Goal: Transaction & Acquisition: Book appointment/travel/reservation

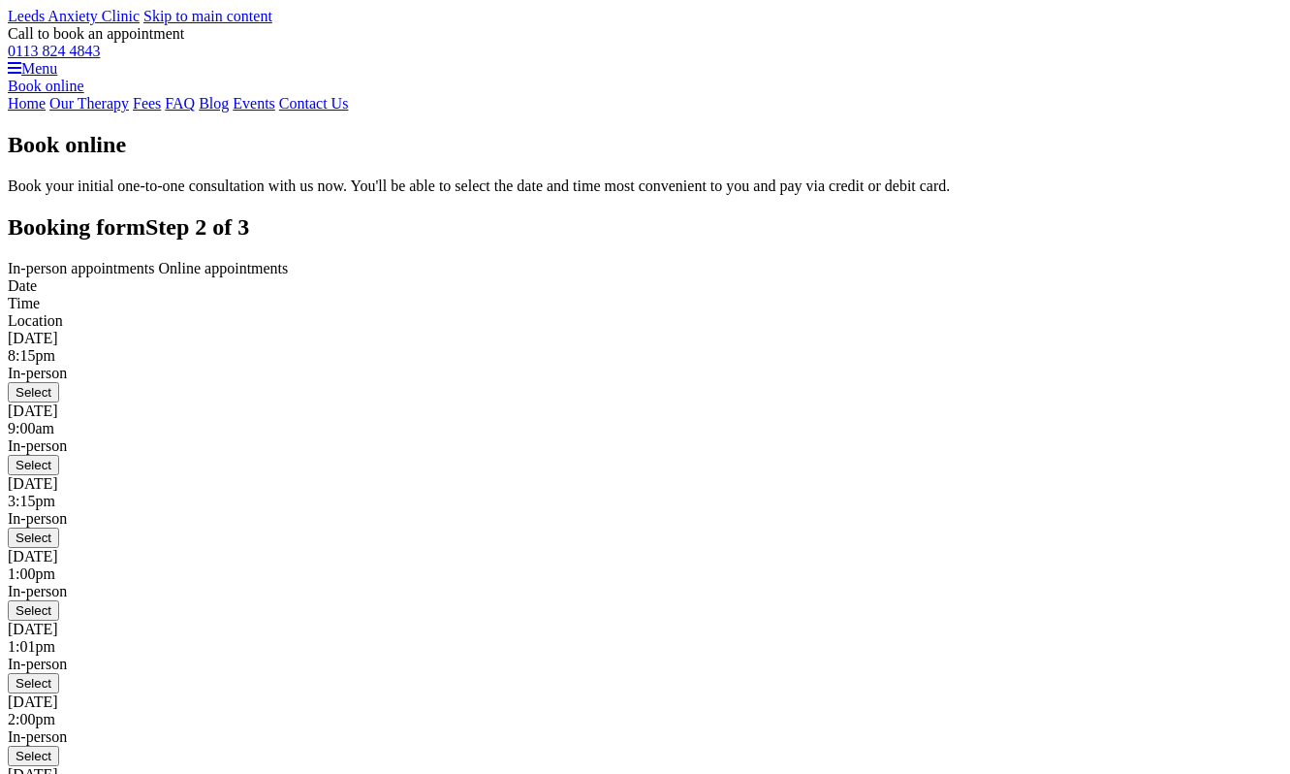
scroll to position [375, 0]
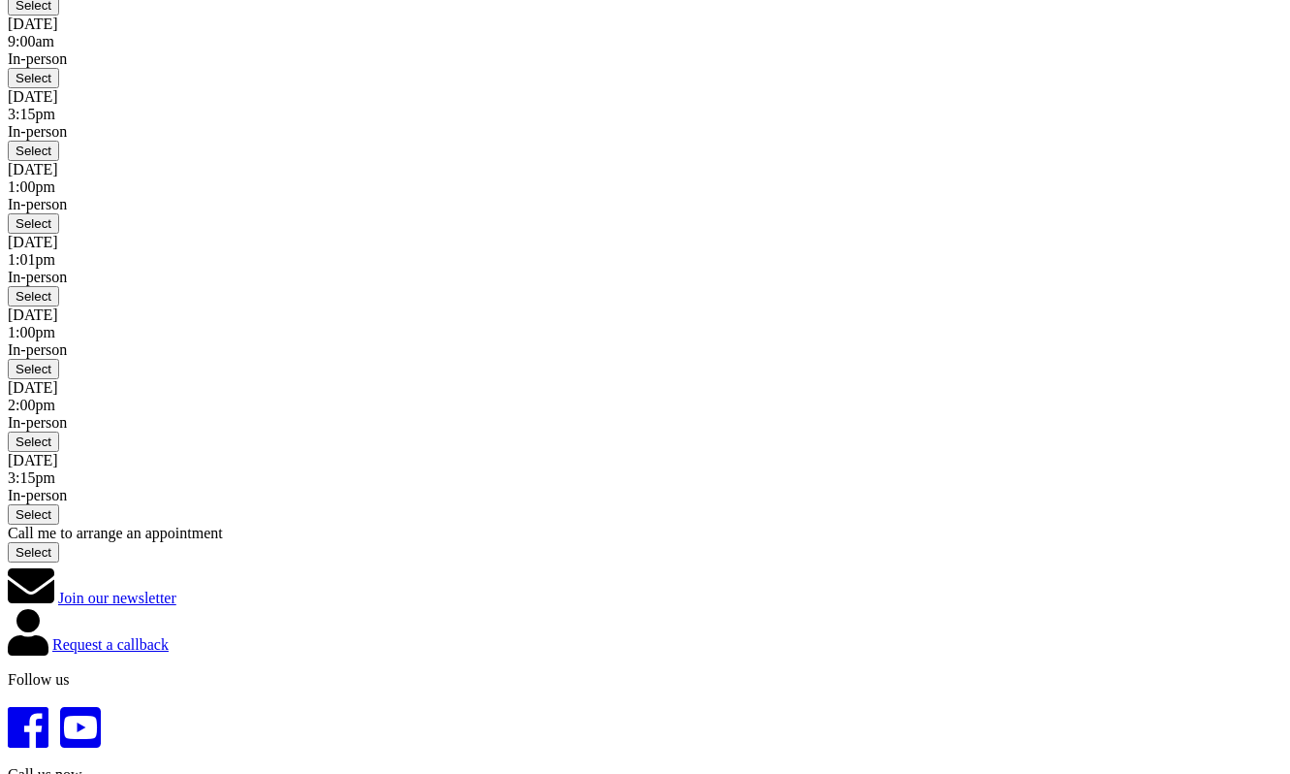
scroll to position [390, 0]
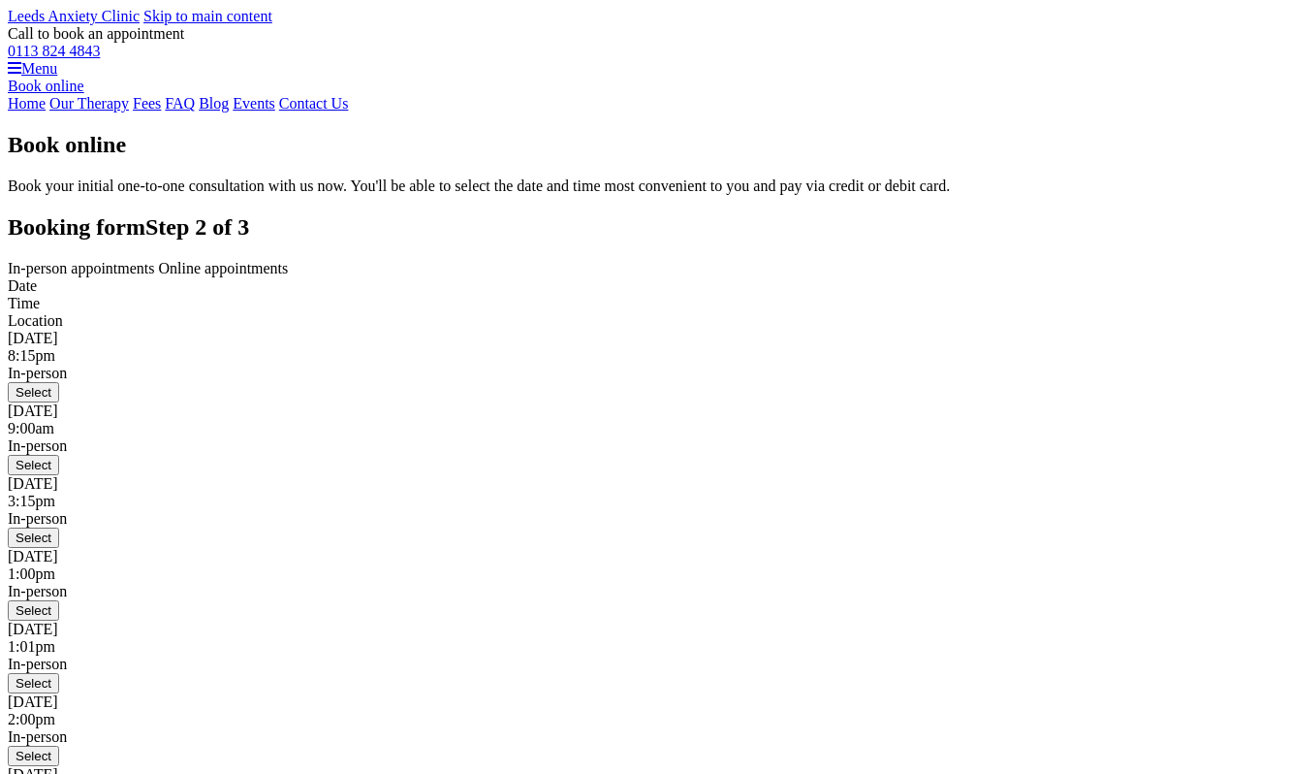
scroll to position [390, 0]
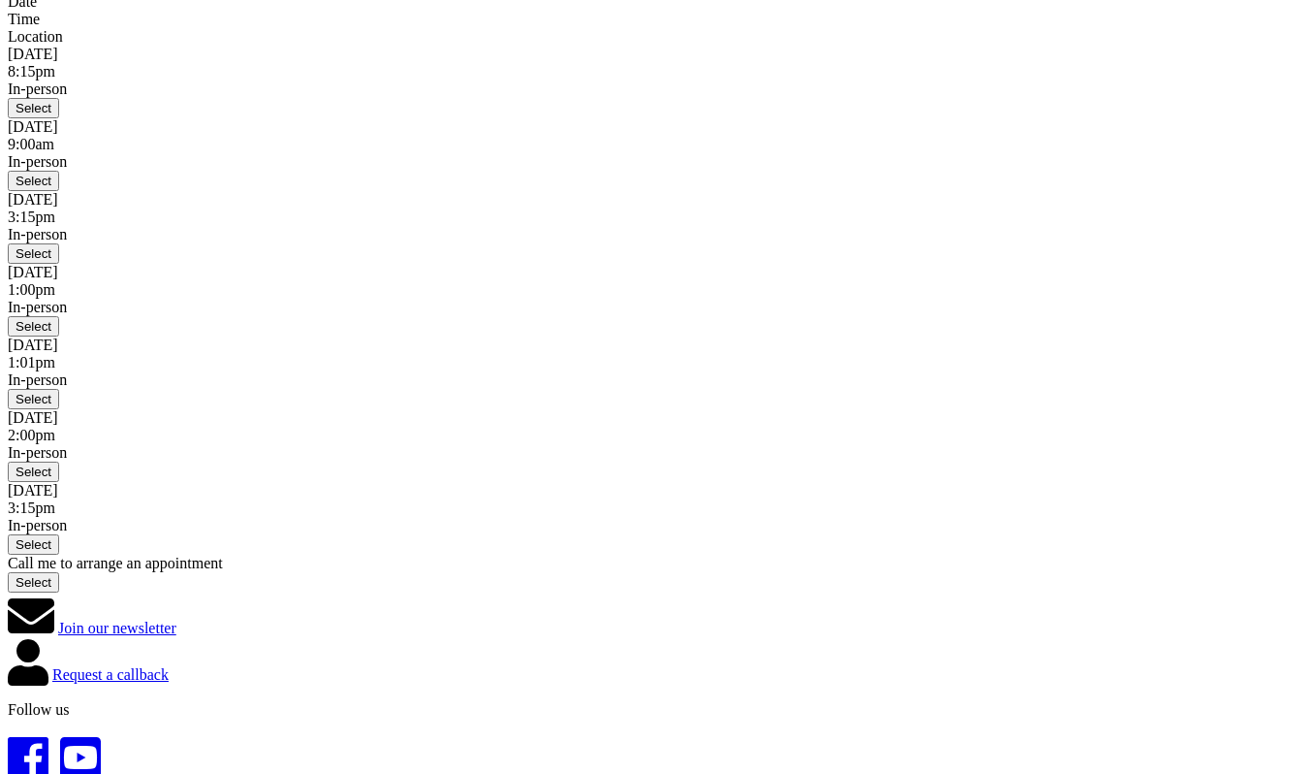
scroll to position [274, 0]
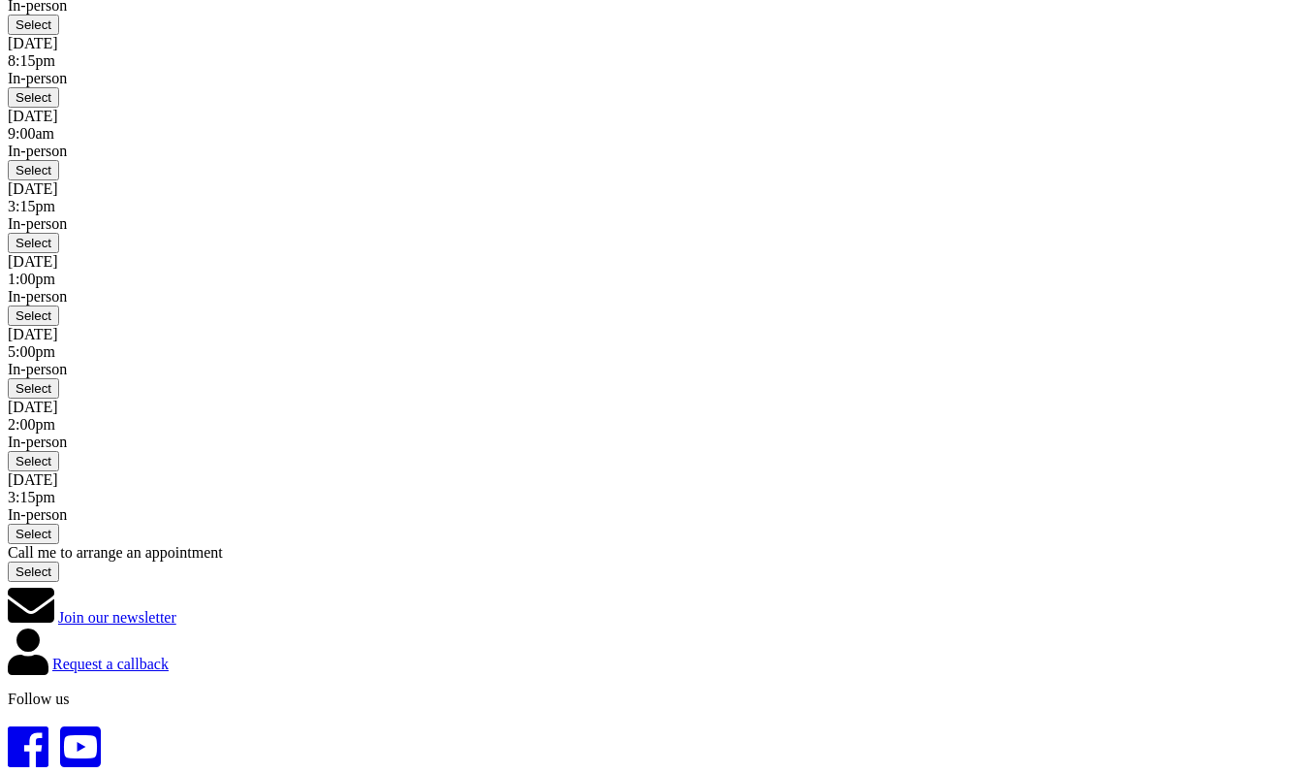
scroll to position [362, 0]
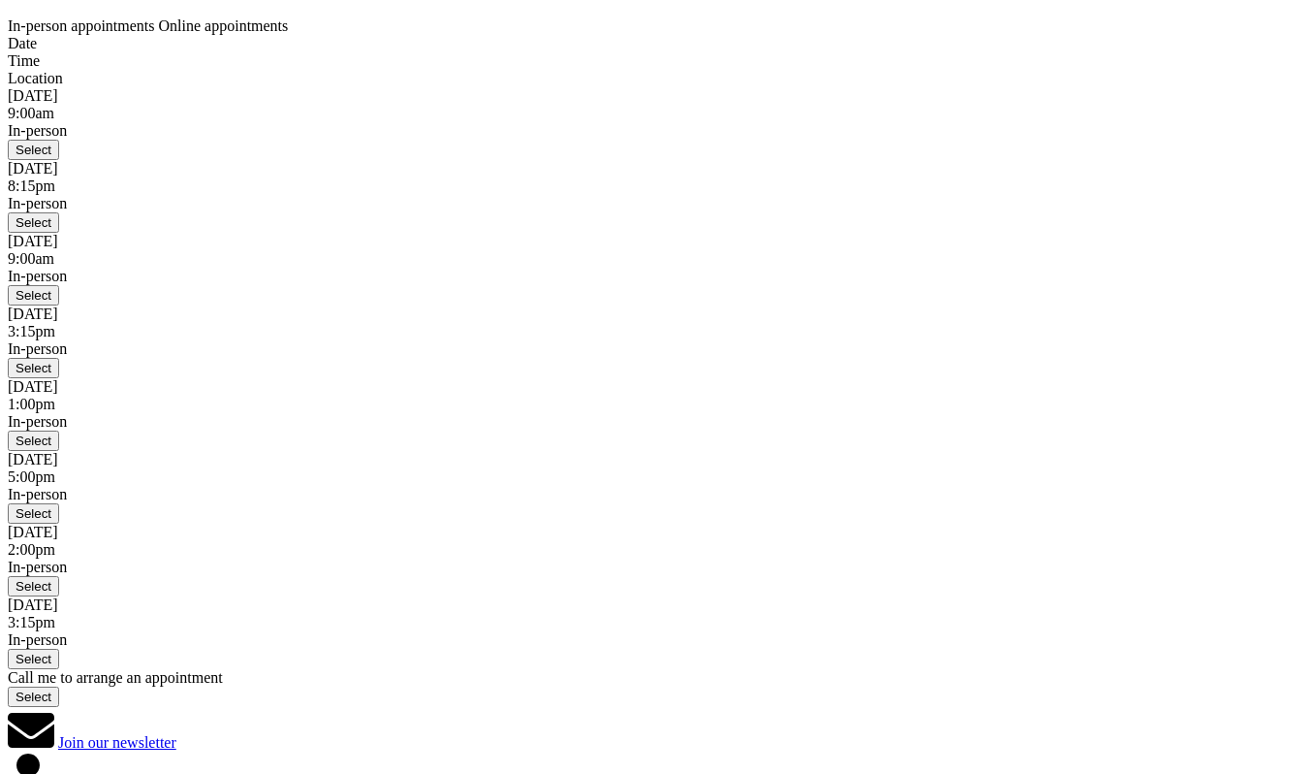
scroll to position [283, 0]
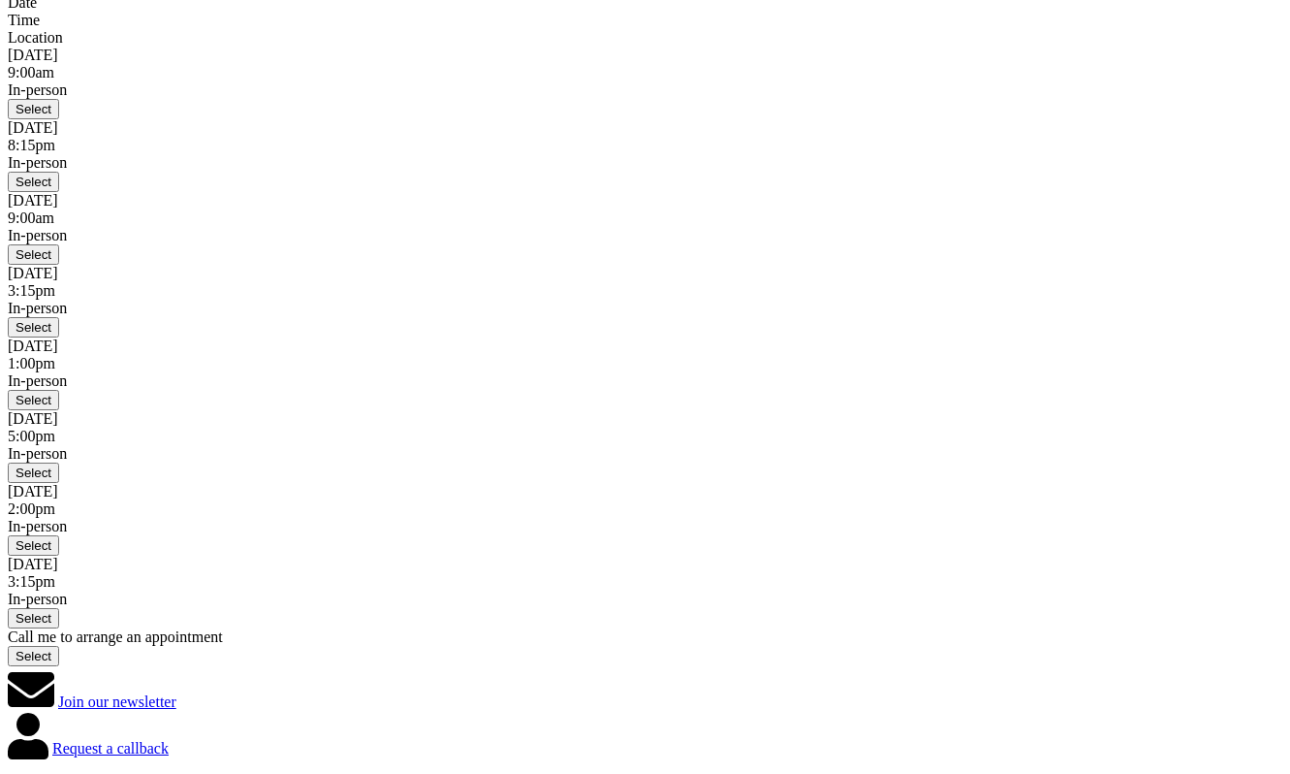
scroll to position [344, 0]
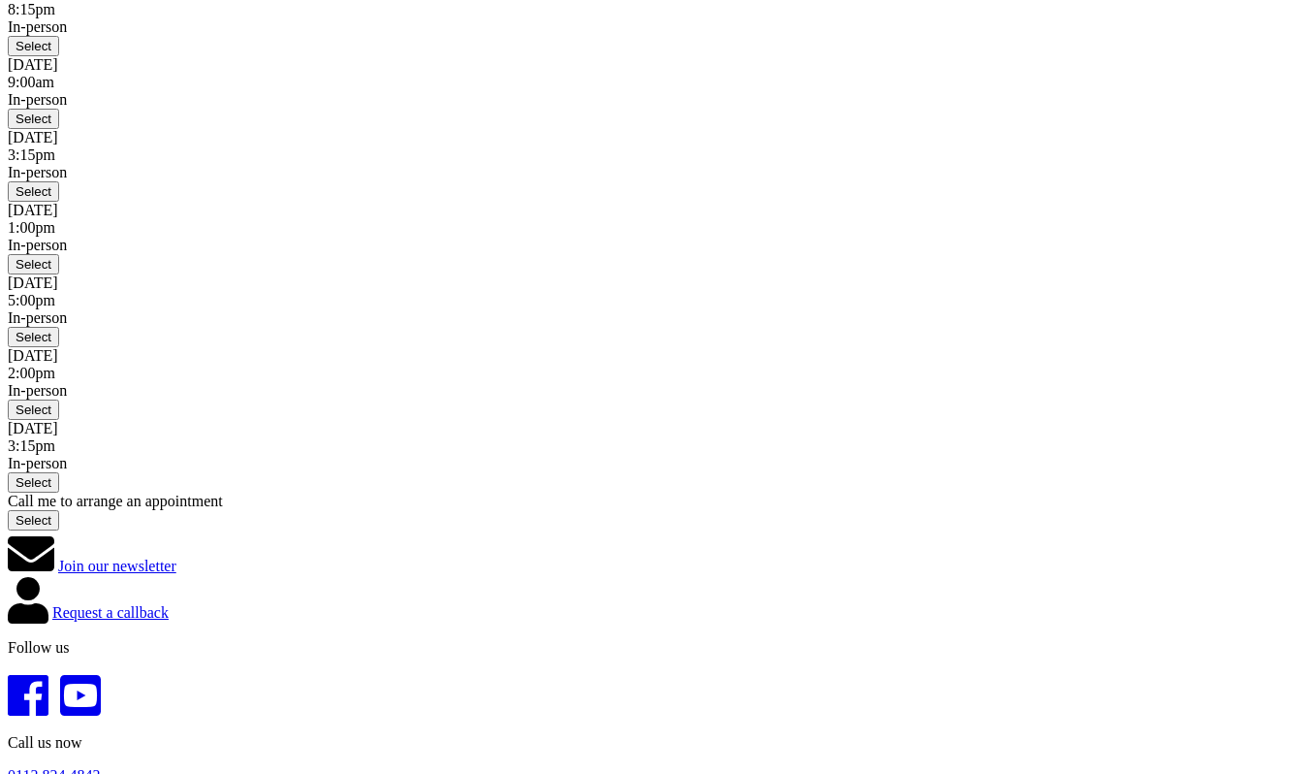
scroll to position [406, 0]
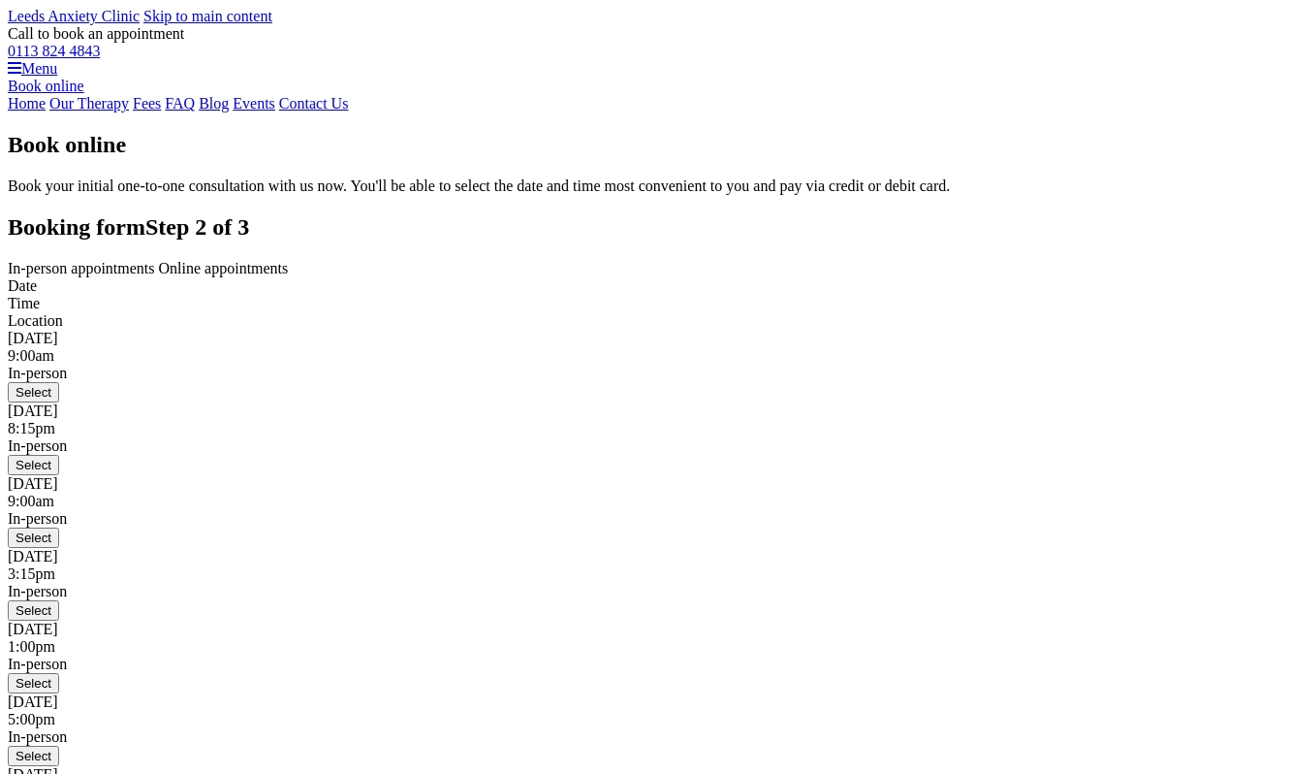
scroll to position [383, 0]
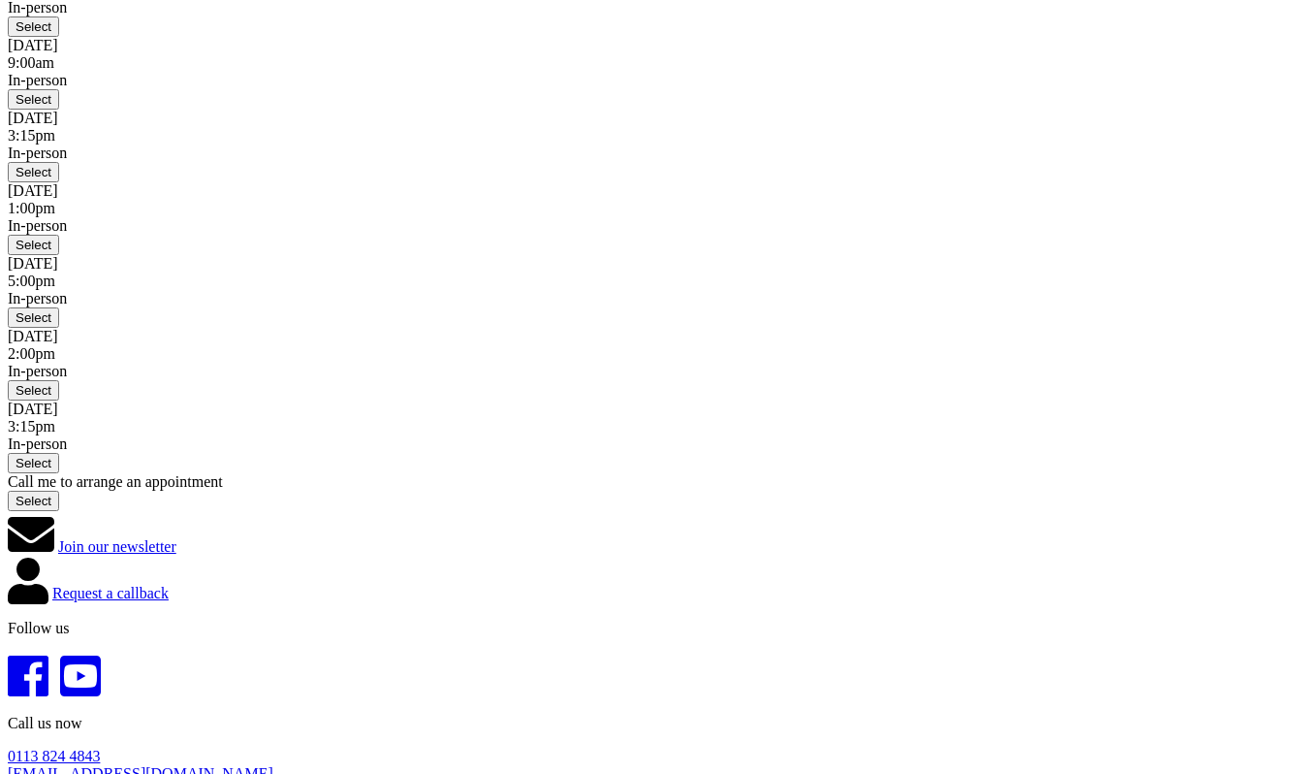
scroll to position [439, 0]
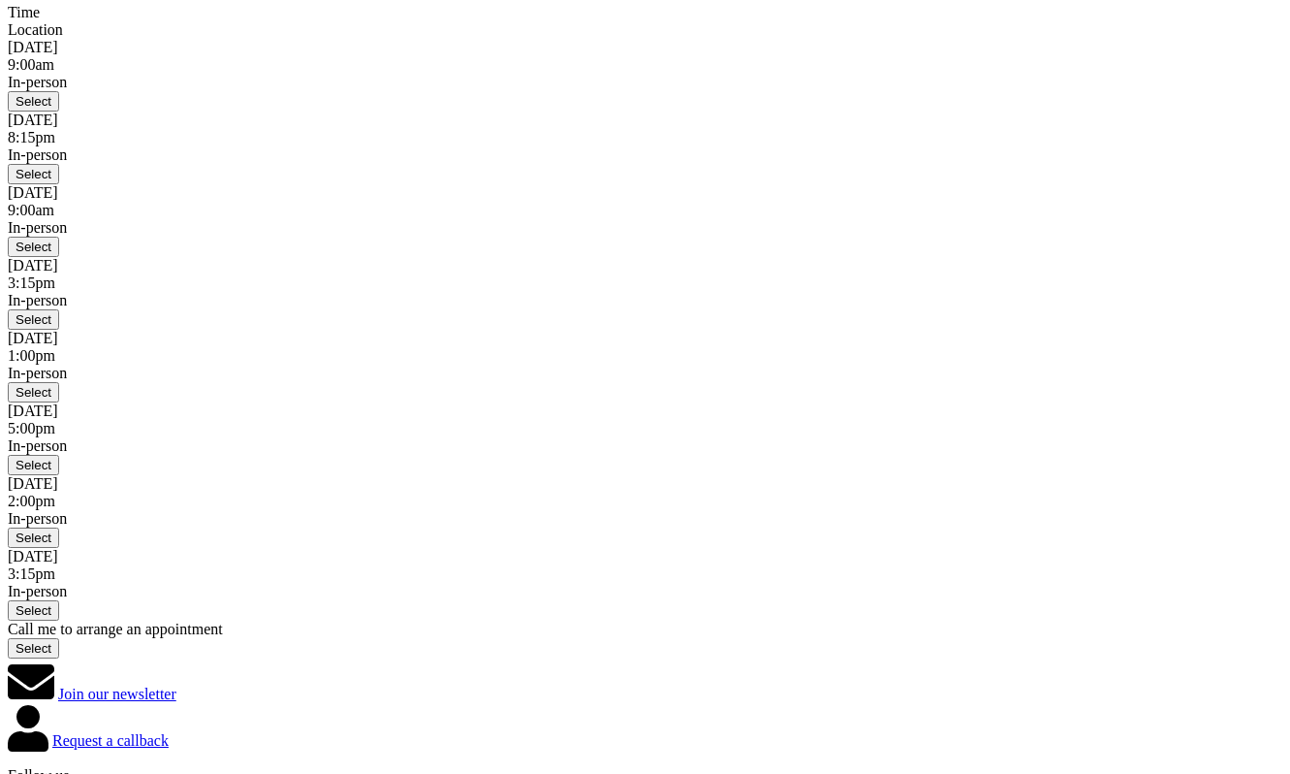
scroll to position [178, 0]
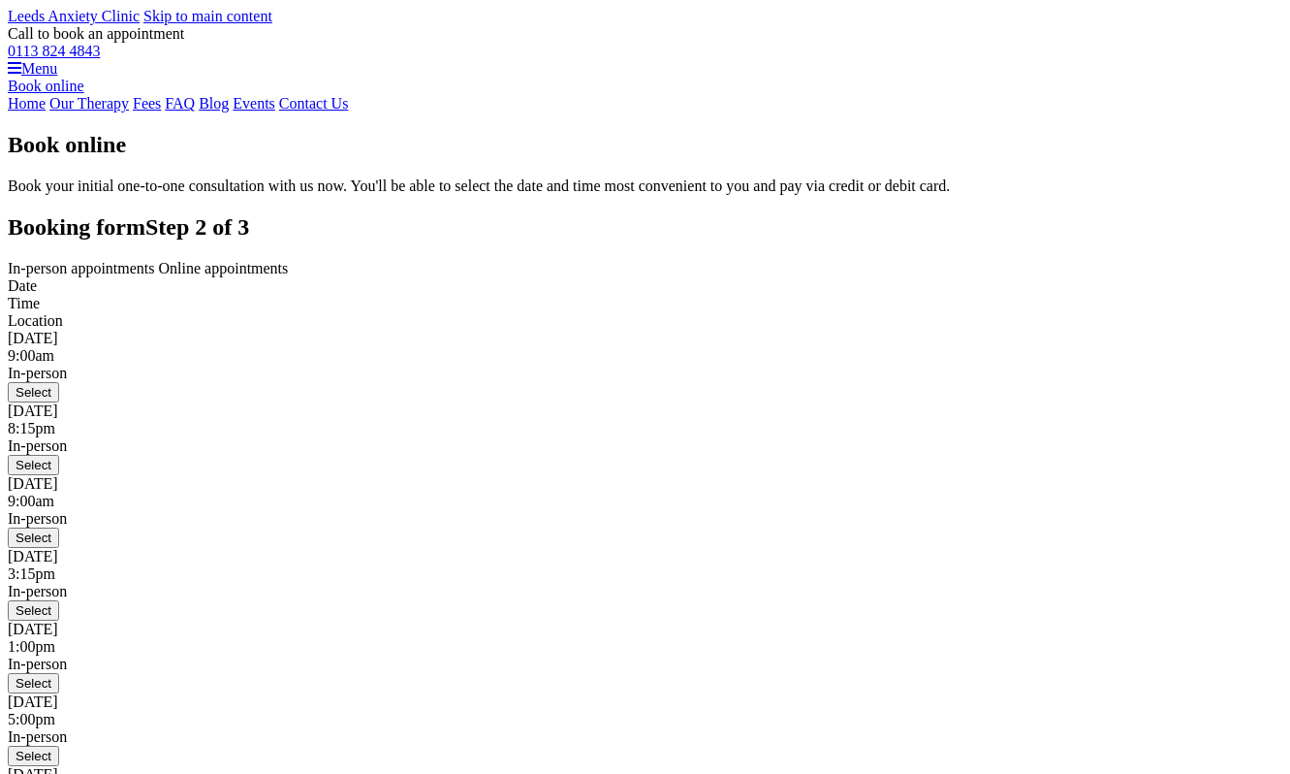
scroll to position [178, 0]
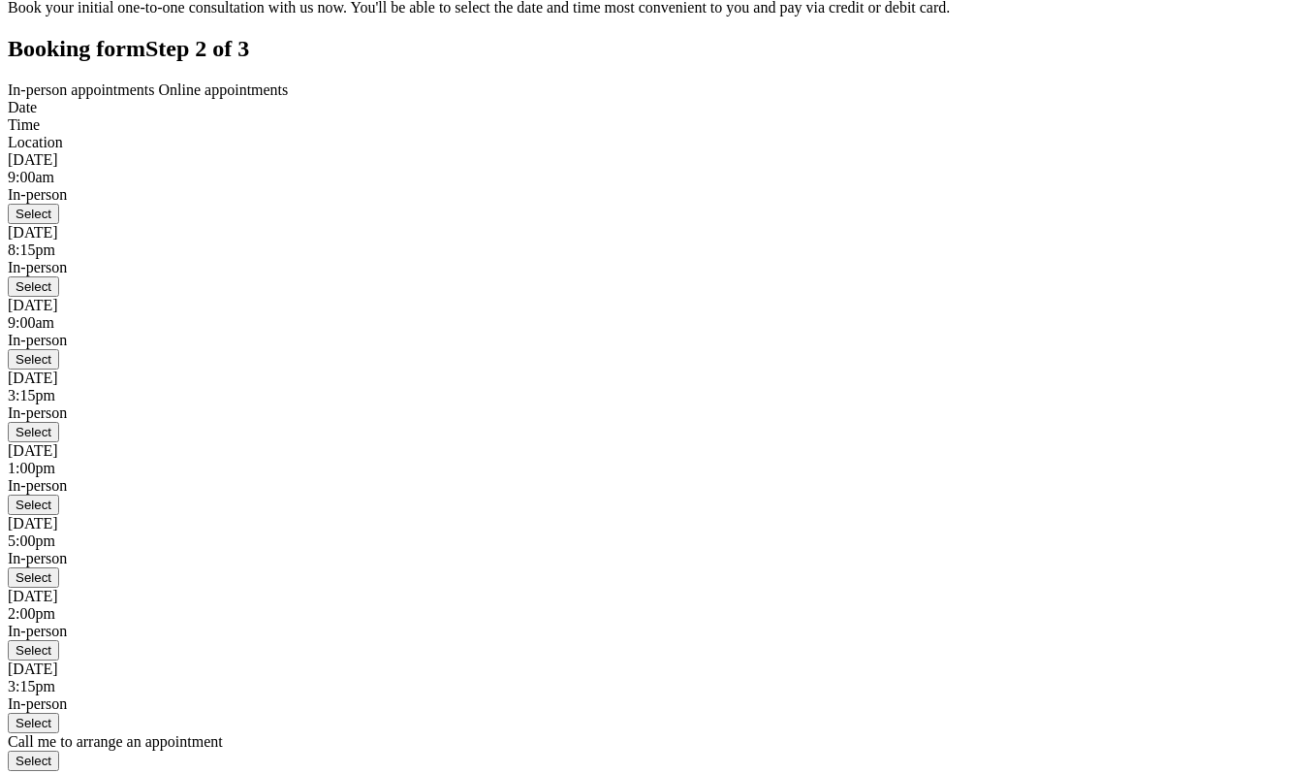
click at [289, 98] on span "Online appointments" at bounding box center [224, 89] width 130 height 16
click at [155, 98] on span "In-person appointments" at bounding box center [81, 89] width 147 height 16
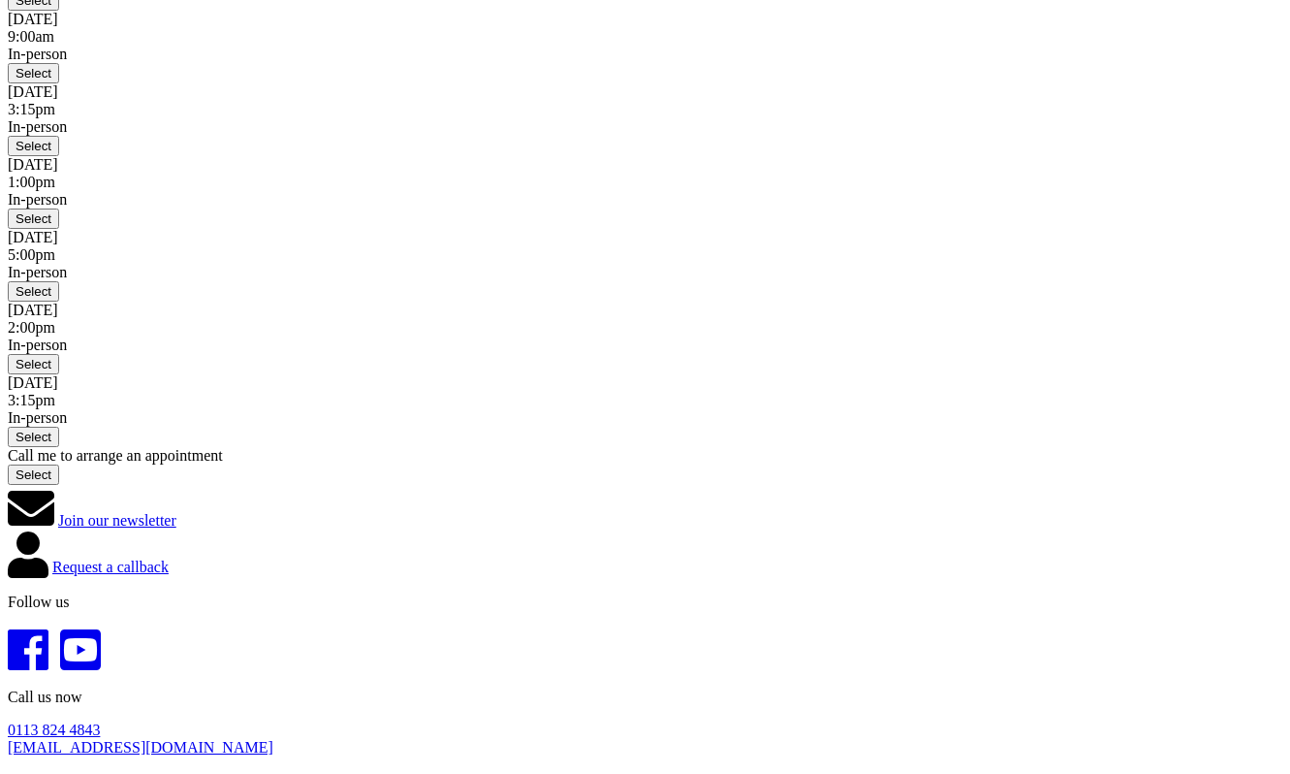
scroll to position [272, 0]
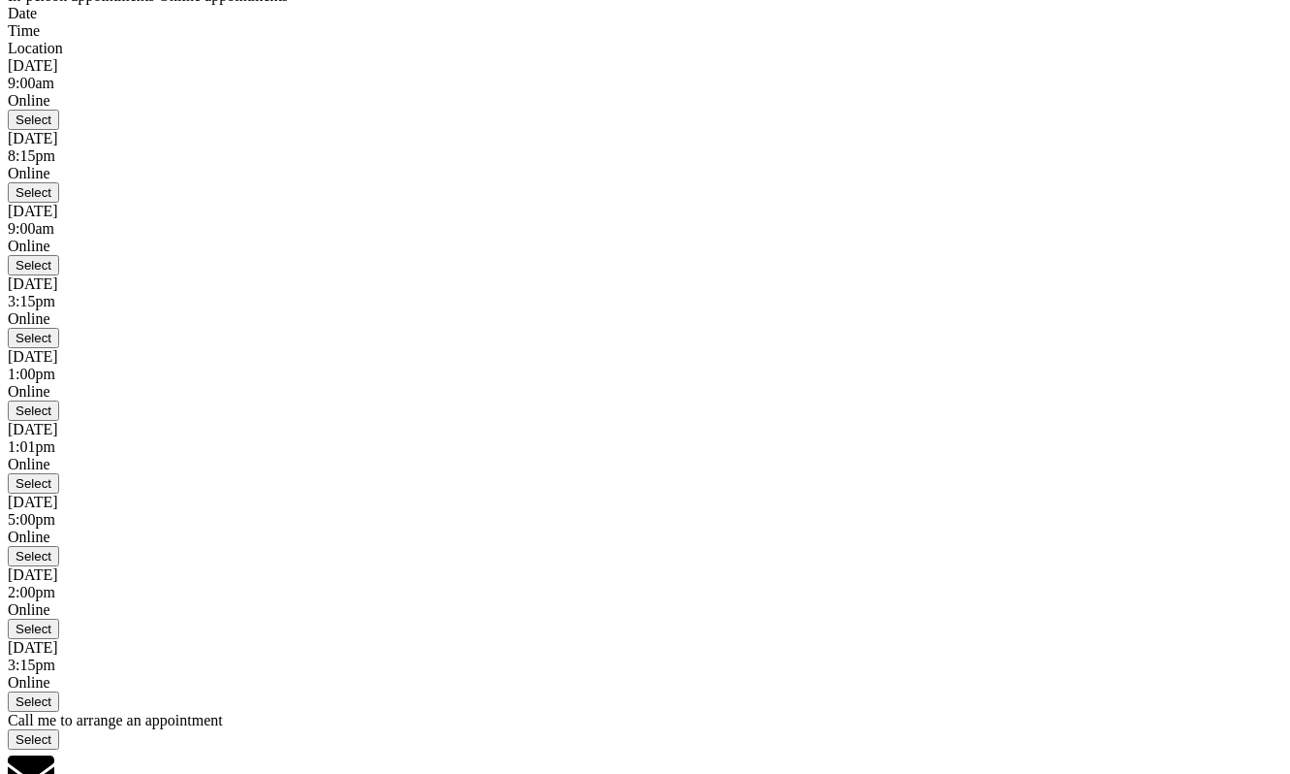
click at [59, 275] on button "Select" at bounding box center [33, 265] width 51 height 20
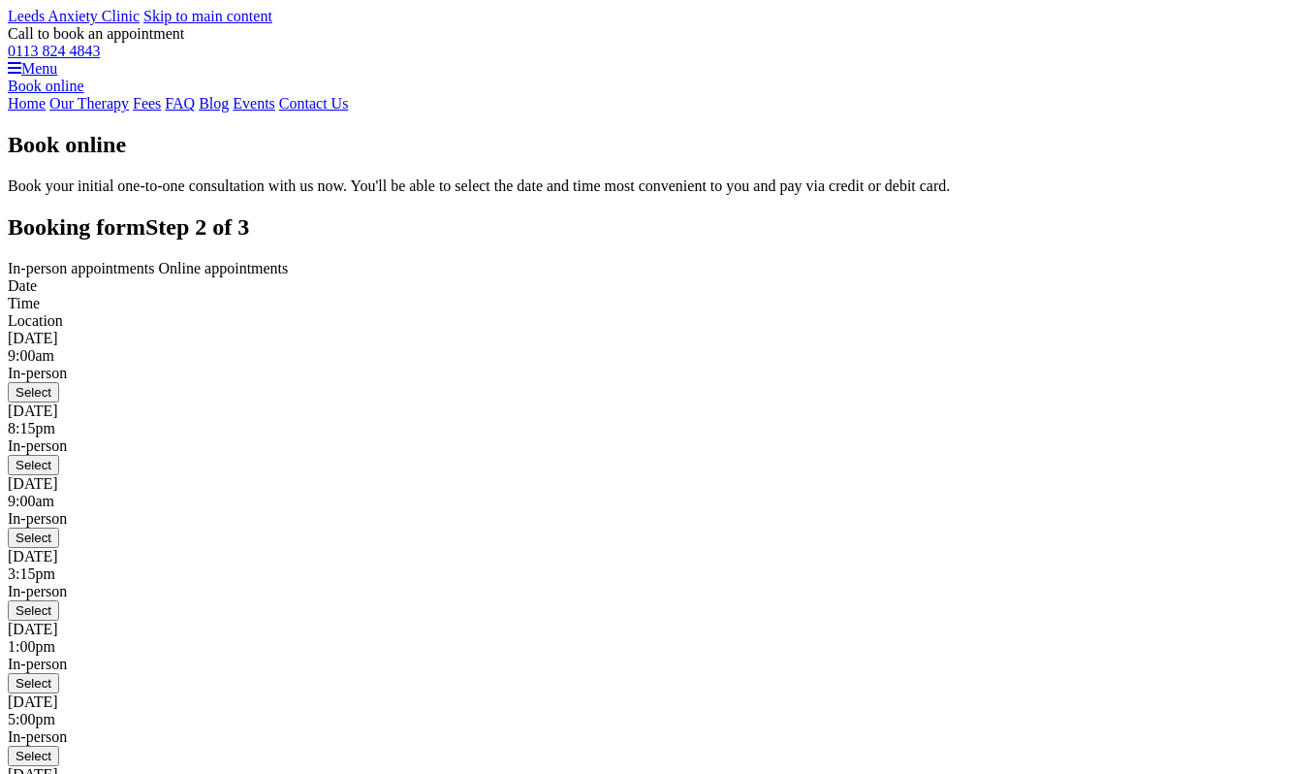
scroll to position [270, 0]
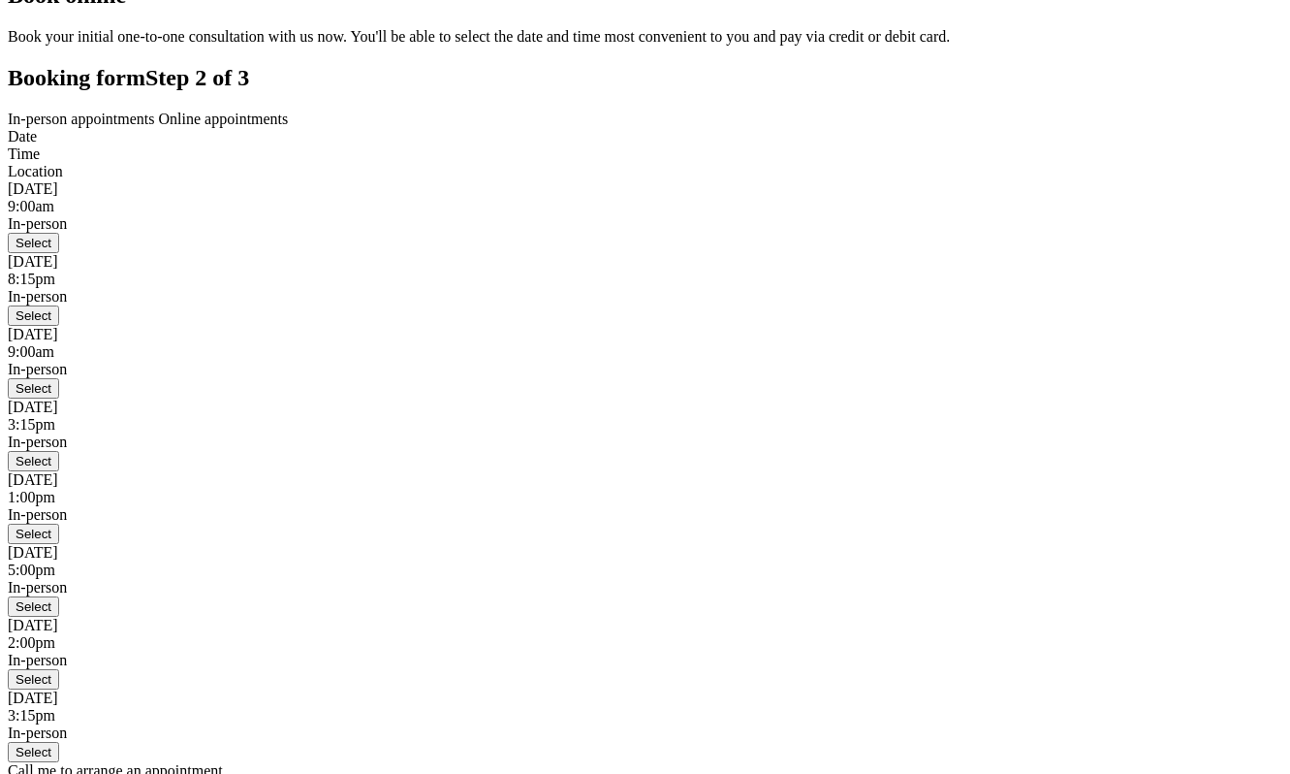
scroll to position [141, 0]
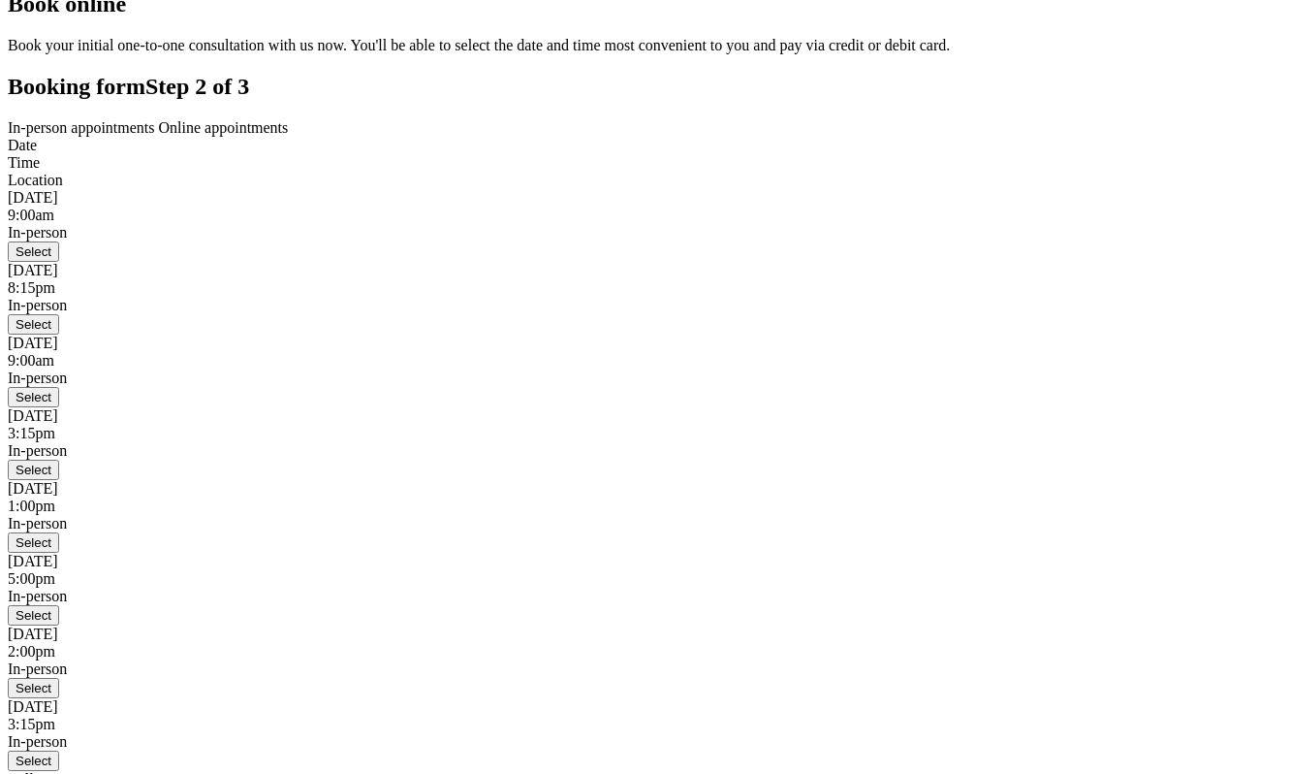
click at [289, 136] on span "Online appointments" at bounding box center [224, 127] width 130 height 16
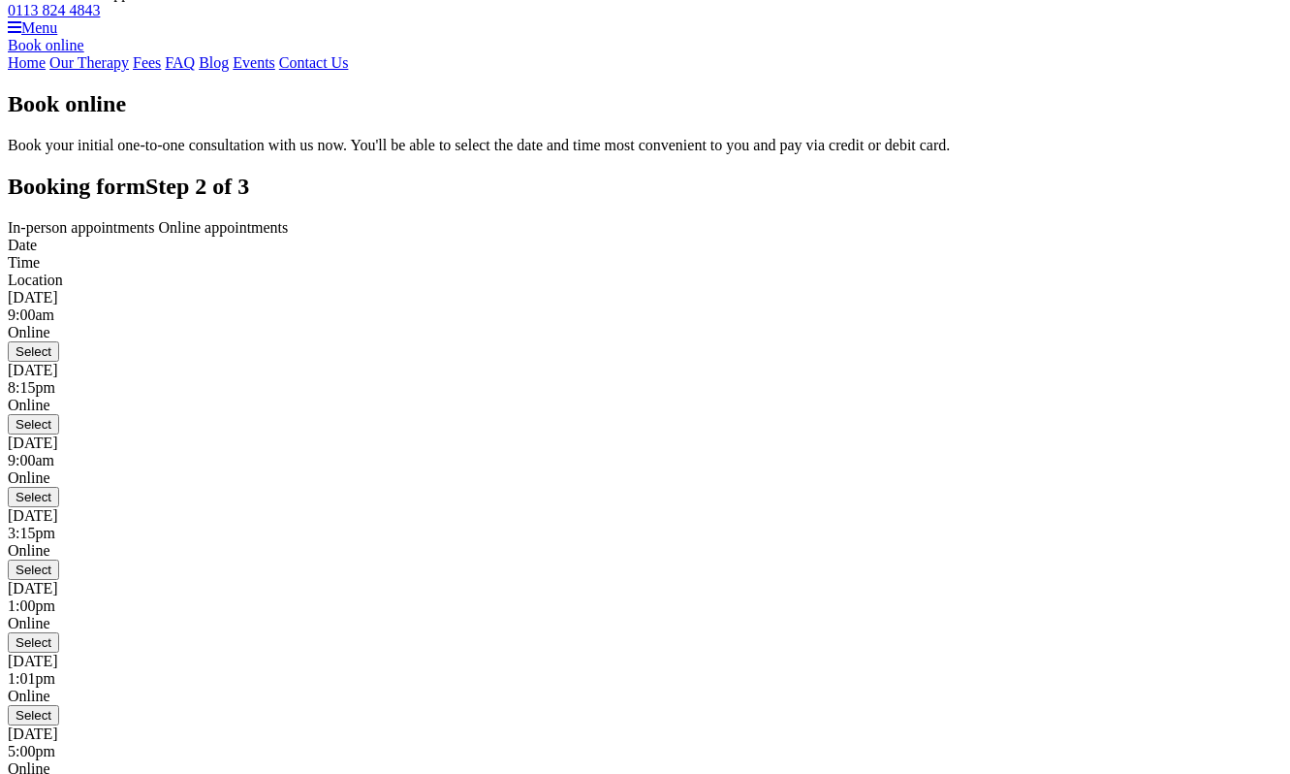
scroll to position [0, 0]
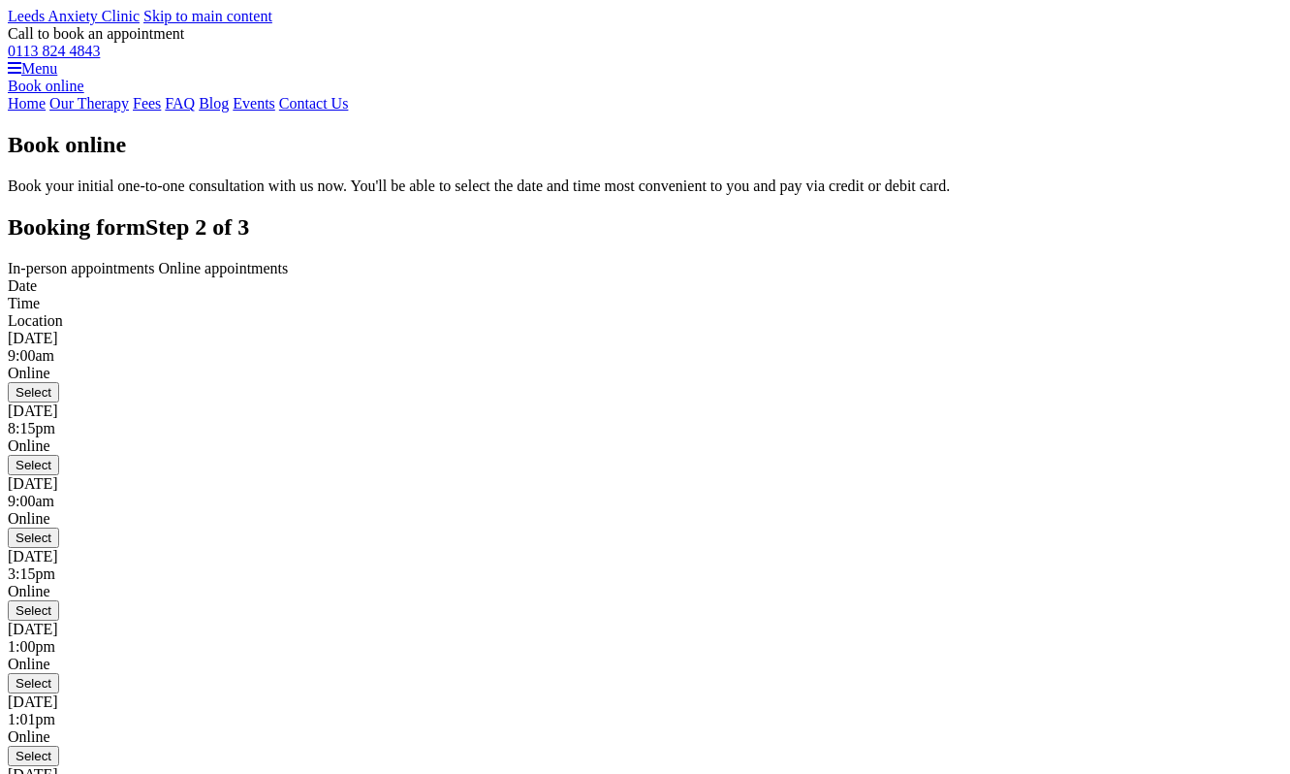
click at [155, 276] on span "In-person appointments" at bounding box center [81, 268] width 147 height 16
click at [289, 276] on span "Online appointments" at bounding box center [224, 268] width 130 height 16
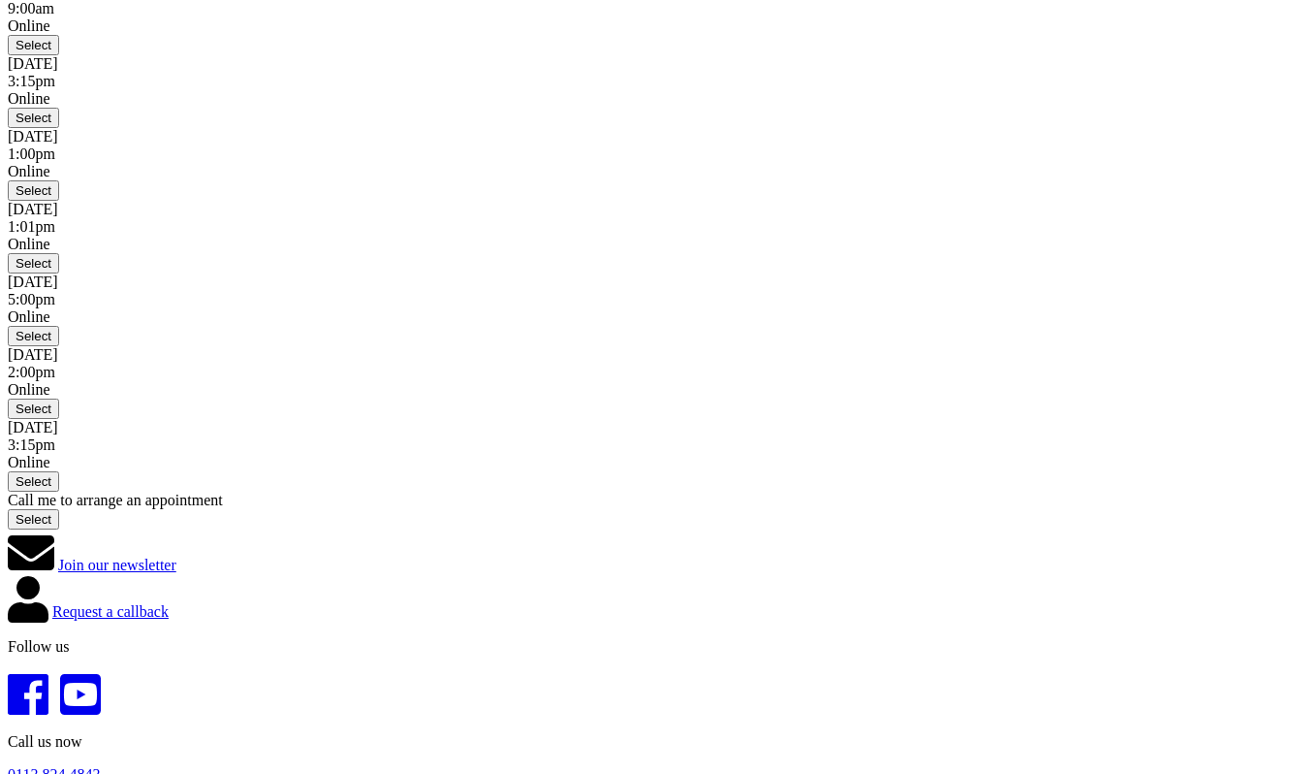
scroll to position [297, 0]
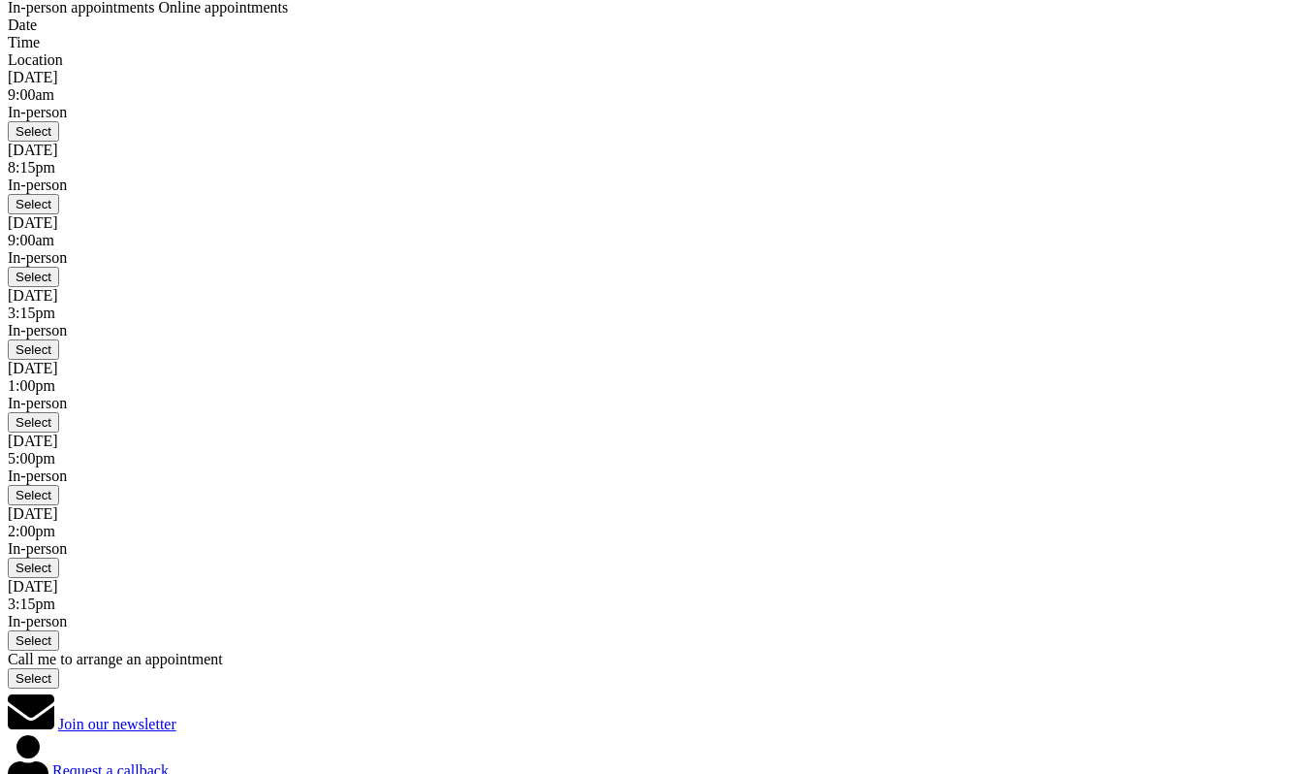
scroll to position [133, 0]
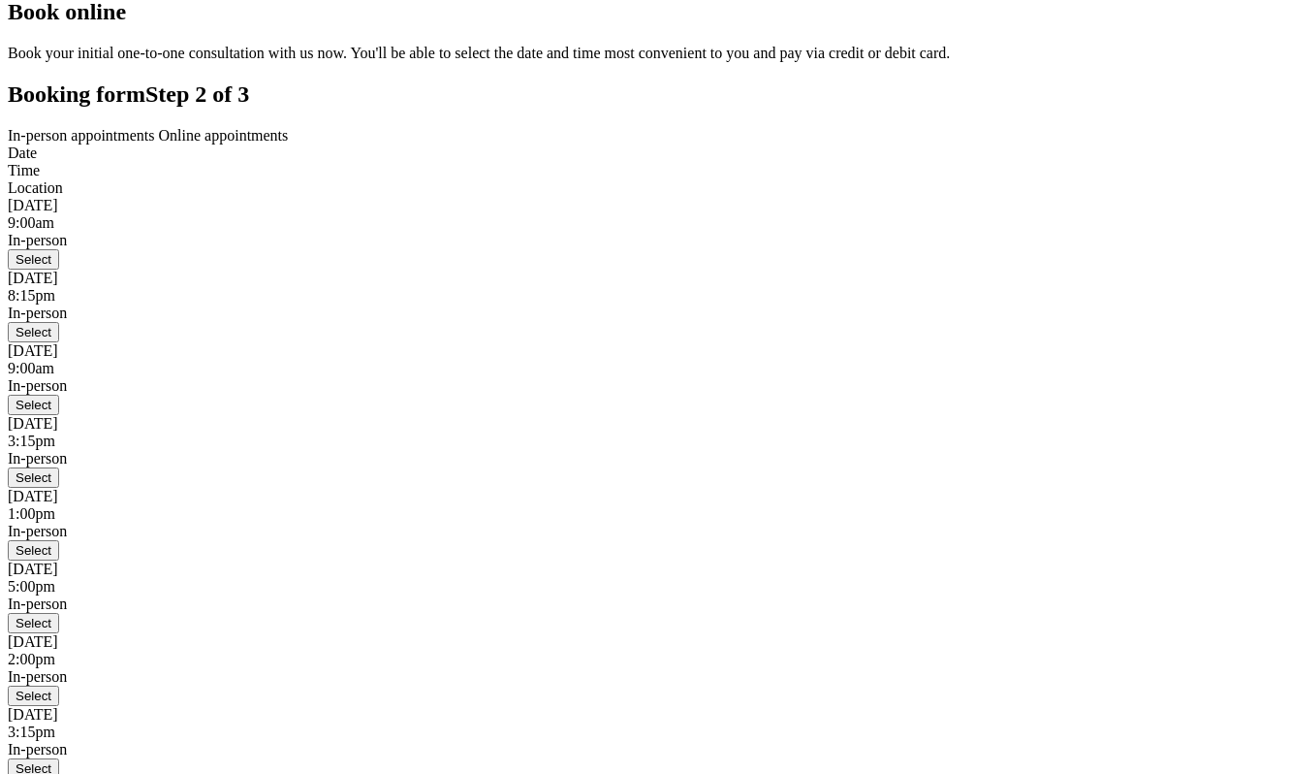
click at [289, 143] on span "Online appointments" at bounding box center [224, 135] width 130 height 16
